Goal: Task Accomplishment & Management: Manage account settings

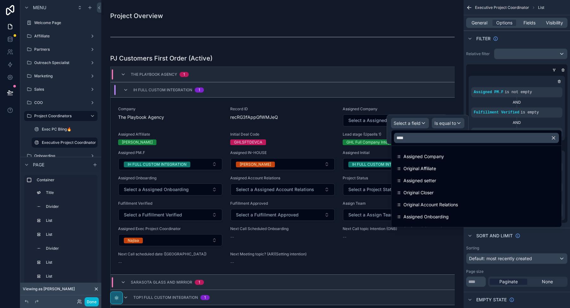
scroll to position [3774, 0]
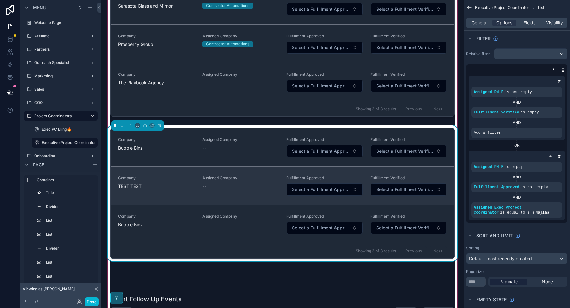
drag, startPoint x: 0, startPoint y: 0, endPoint x: 363, endPoint y: 143, distance: 390.3
click at [363, 166] on link "Company TEST TEST Assigned Company -- Fulfillment Approved Select a Fulfillment…" at bounding box center [283, 185] width 344 height 38
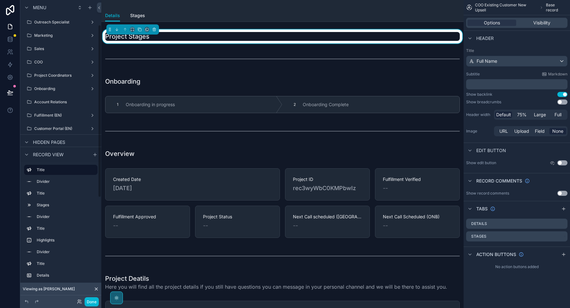
scroll to position [43, 0]
click at [61, 115] on div "Fulfillment (EN)" at bounding box center [60, 113] width 53 height 8
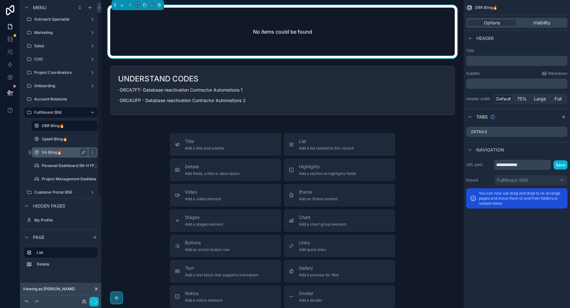
scroll to position [12, 0]
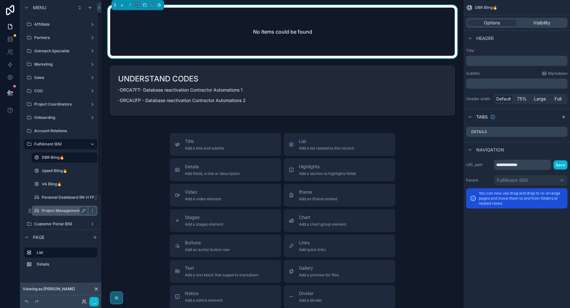
click at [51, 208] on label "Project Management Dashboard (IN-H FF.) (clone)" at bounding box center [87, 210] width 90 height 5
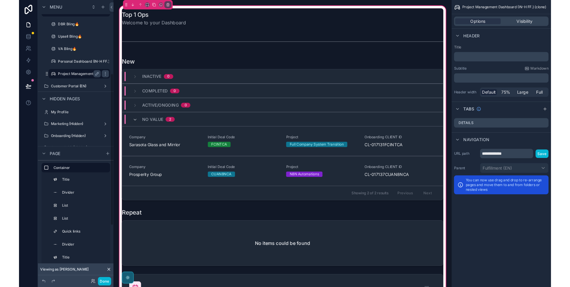
scroll to position [147, 0]
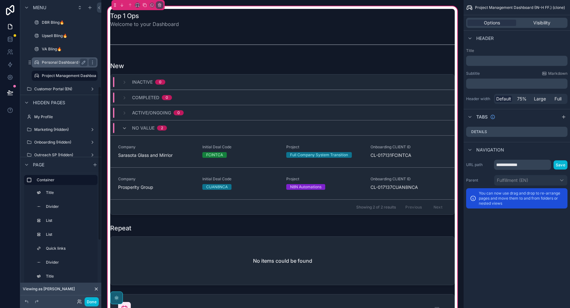
click at [53, 60] on label "Personal Dashboard (IN-H FF.)" at bounding box center [69, 62] width 55 height 5
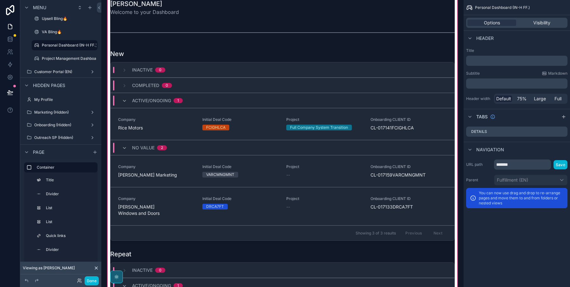
scroll to position [16, 0]
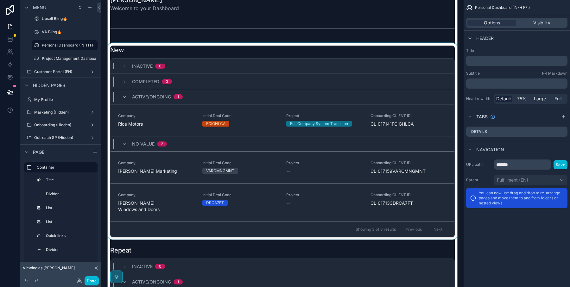
click at [150, 125] on div "scrollable content" at bounding box center [282, 141] width 352 height 197
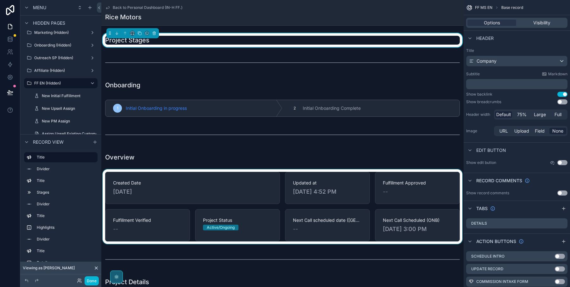
scroll to position [4, 0]
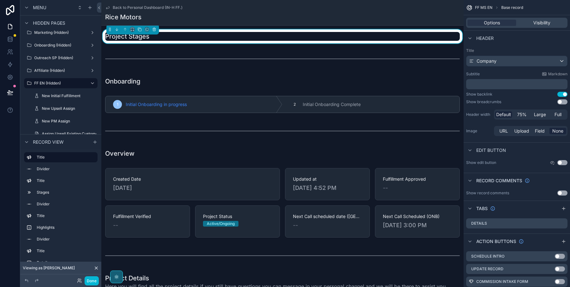
drag, startPoint x: 135, startPoint y: 5, endPoint x: 130, endPoint y: 12, distance: 8.4
click at [135, 5] on div "Back to Personal Dashboard (IN-H FF.) Rice Motors" at bounding box center [282, 12] width 355 height 25
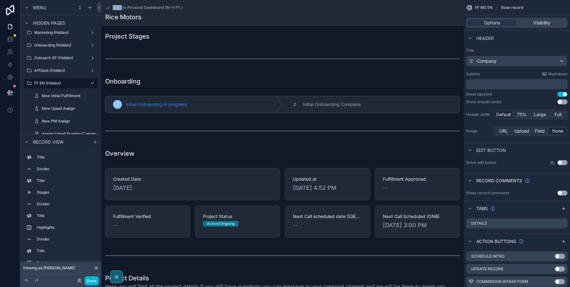
click at [132, 7] on span "Back to Personal Dashboard (IN-H FF.)" at bounding box center [148, 7] width 70 height 5
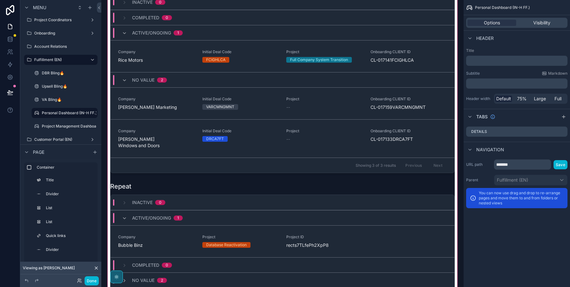
scroll to position [79, 0]
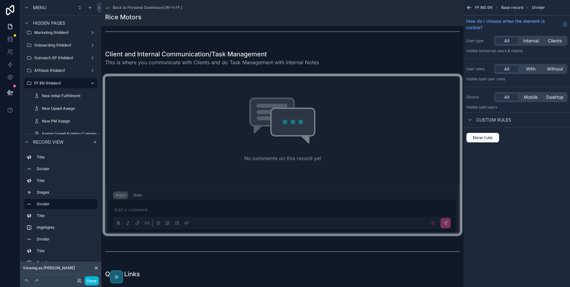
scroll to position [351, 0]
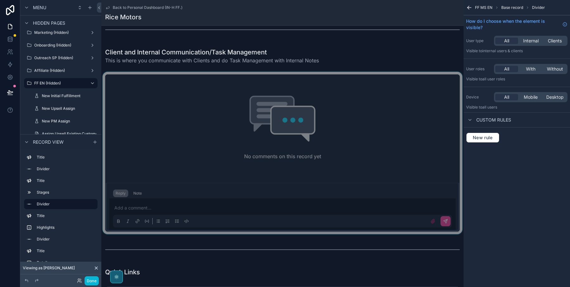
click at [138, 192] on div "scrollable content" at bounding box center [282, 153] width 363 height 163
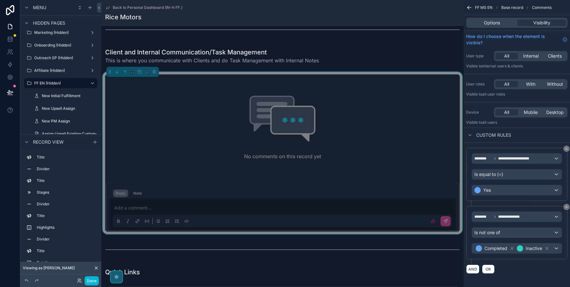
click at [138, 192] on div "Note" at bounding box center [137, 193] width 9 height 5
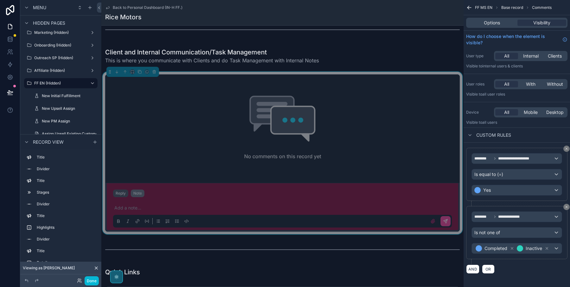
click at [116, 190] on button "Reply" at bounding box center [120, 194] width 15 height 8
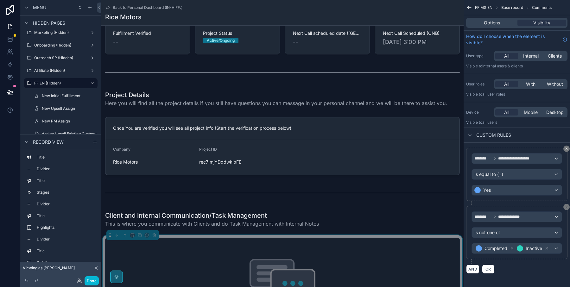
scroll to position [184, 0]
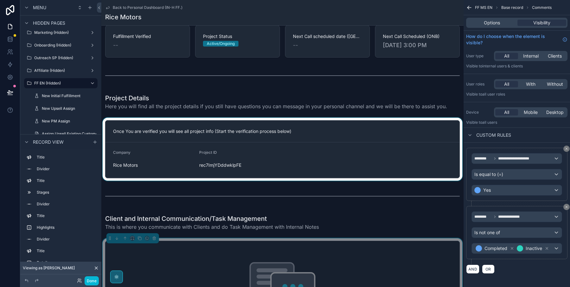
click at [338, 149] on div "scrollable content" at bounding box center [282, 149] width 363 height 63
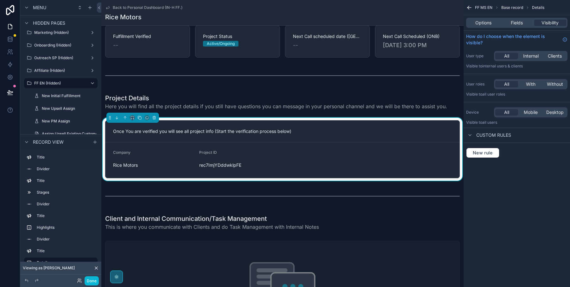
click at [399, 143] on form "Company Rice Motors Project ID rec7ImjYDddwklpFE" at bounding box center [283, 160] width 354 height 35
click at [514, 22] on span "Fields" at bounding box center [517, 23] width 12 height 6
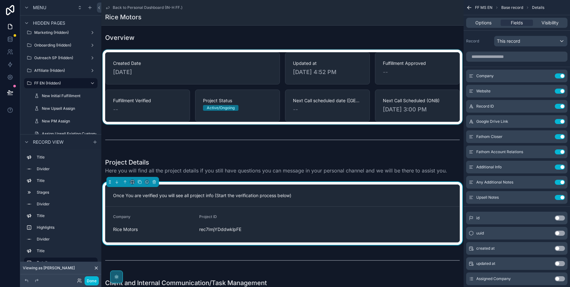
scroll to position [46, 0]
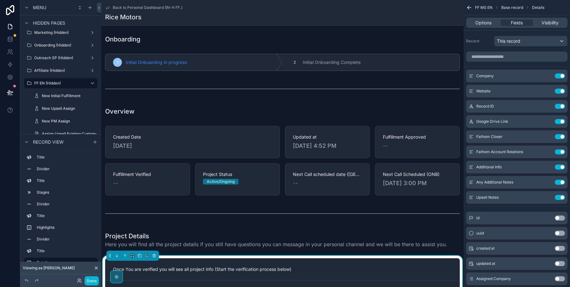
click at [128, 11] on div "Back to Personal Dashboard (IN-H FF.) Rice Motors" at bounding box center [282, 12] width 355 height 25
click at [127, 8] on span "Back to Personal Dashboard (IN-H FF.)" at bounding box center [148, 7] width 70 height 5
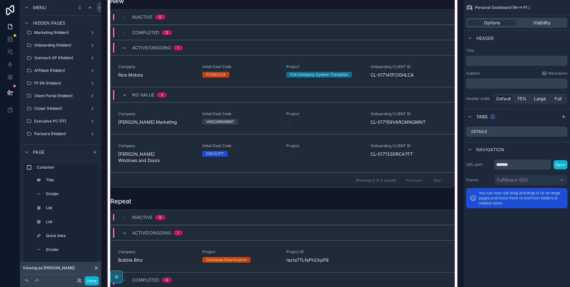
scroll to position [71, 0]
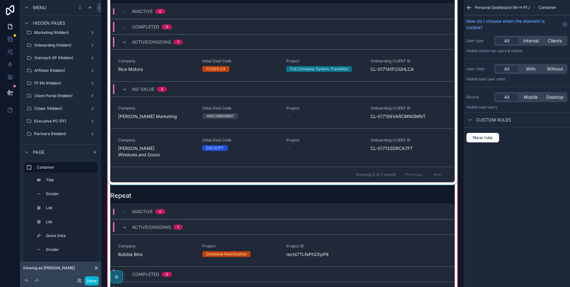
click at [149, 66] on div "scrollable content" at bounding box center [282, 86] width 352 height 197
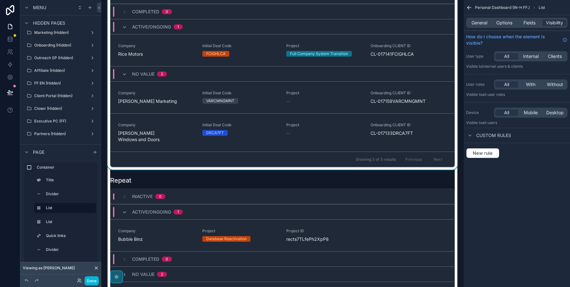
scroll to position [13, 0]
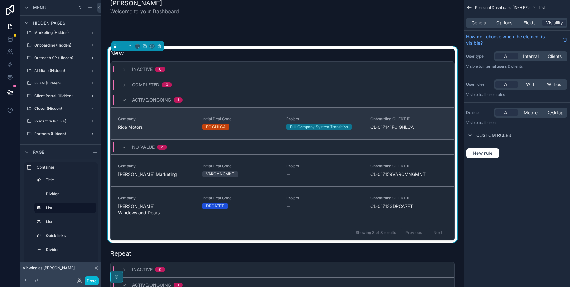
click at [168, 124] on span "Rice Motors" at bounding box center [156, 127] width 77 height 6
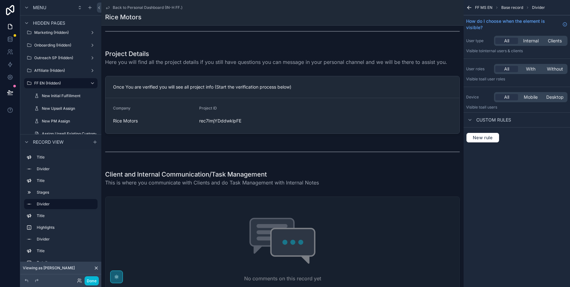
scroll to position [228, 0]
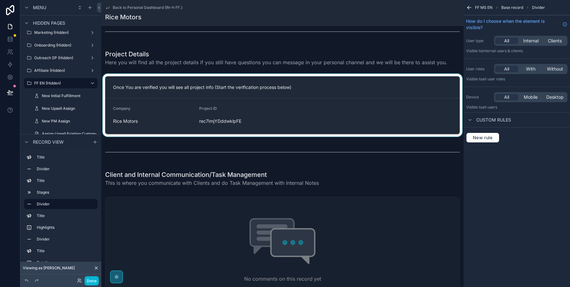
click at [268, 100] on div "scrollable content" at bounding box center [282, 105] width 363 height 63
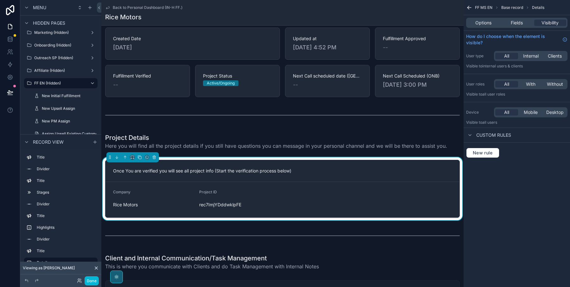
scroll to position [124, 0]
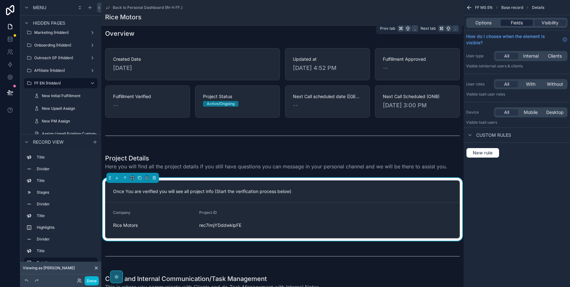
click at [512, 23] on span "Fields" at bounding box center [517, 23] width 12 height 6
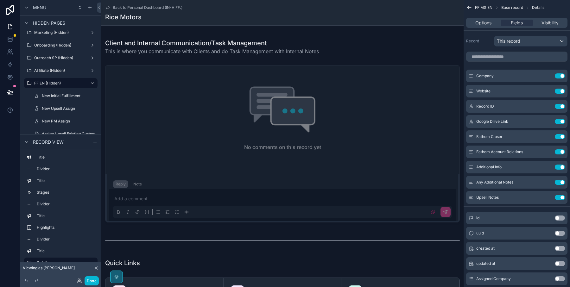
scroll to position [373, 0]
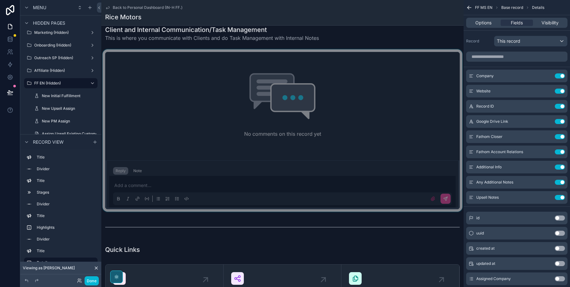
click at [136, 166] on div "scrollable content" at bounding box center [282, 130] width 363 height 163
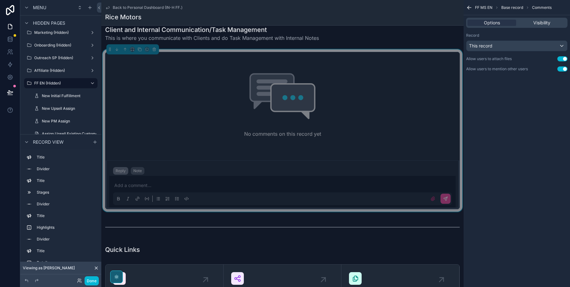
click at [136, 170] on div "Note" at bounding box center [137, 171] width 9 height 5
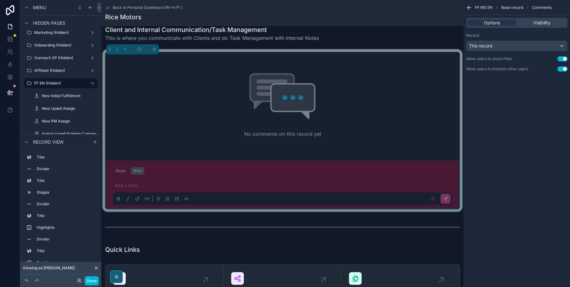
click at [132, 183] on p "scrollable content" at bounding box center [283, 186] width 339 height 6
click at [120, 170] on button "Reply" at bounding box center [120, 171] width 15 height 8
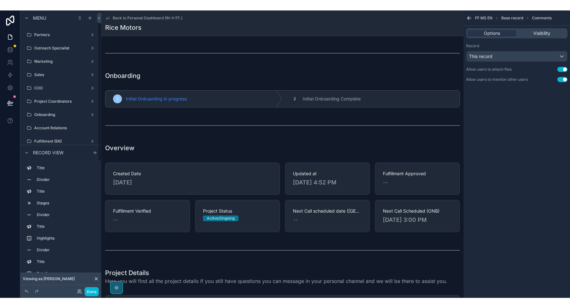
scroll to position [30, 0]
